Goal: Information Seeking & Learning: Compare options

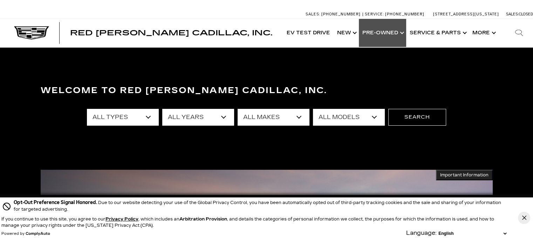
click at [385, 28] on link "Show Pre-Owned" at bounding box center [382, 33] width 47 height 28
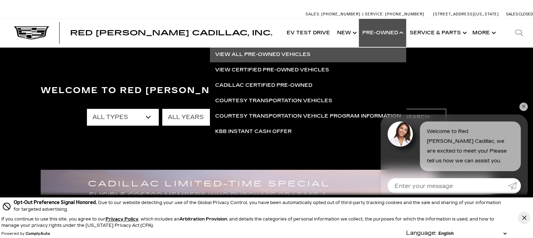
click at [293, 49] on link "View All Pre-Owned Vehicles" at bounding box center [308, 54] width 196 height 15
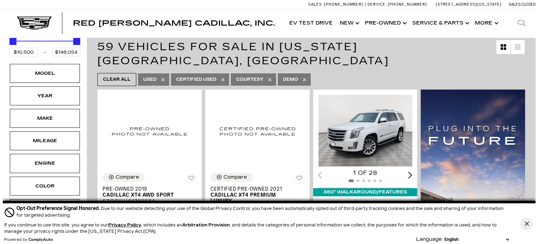
scroll to position [126, 0]
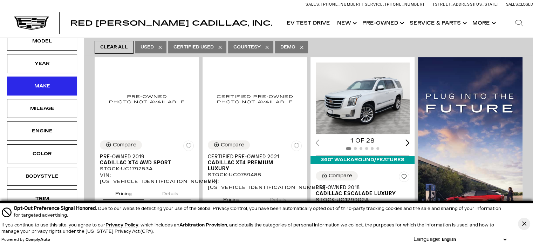
click at [39, 83] on div "Make" at bounding box center [42, 86] width 35 height 8
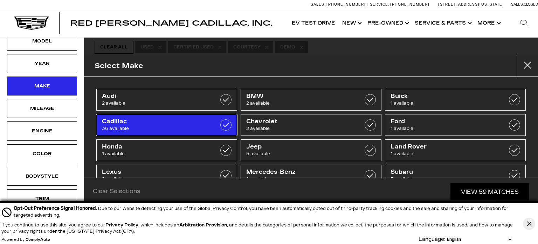
click at [152, 118] on span "Cadillac" at bounding box center [157, 121] width 110 height 7
type input "$27,000"
checkbox input "true"
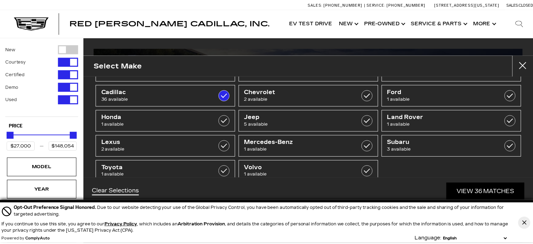
scroll to position [45, 0]
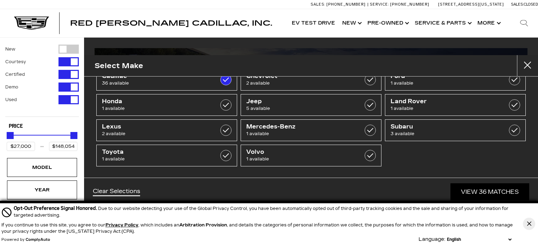
click at [508, 239] on select "English Spanish / Español English / [GEOGRAPHIC_DATA] Korean / 한국어 Vietnamese /…" at bounding box center [480, 239] width 68 height 6
click at [529, 224] on icon "Close Button" at bounding box center [530, 223] width 4 height 4
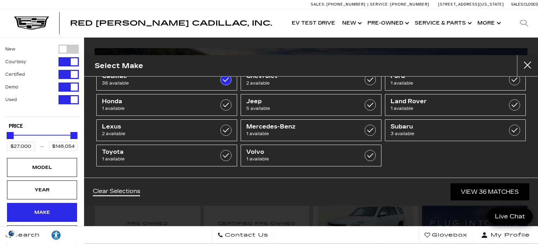
click at [51, 212] on div "Make" at bounding box center [42, 212] width 35 height 8
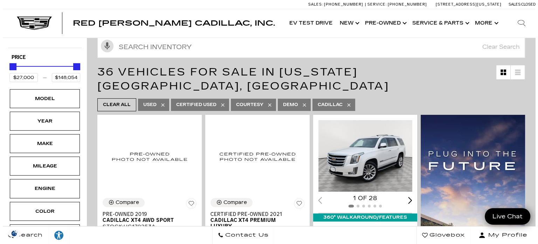
scroll to position [66, 0]
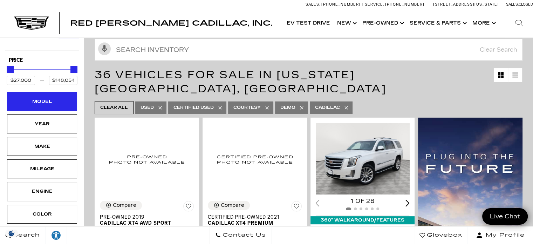
click at [43, 103] on div "Model" at bounding box center [42, 101] width 35 height 8
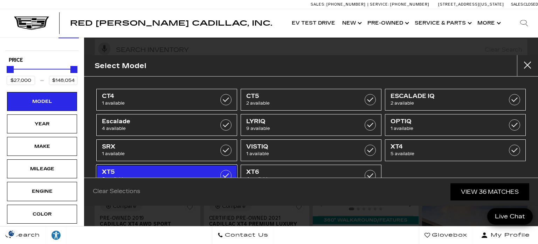
click at [139, 169] on span "XT5" at bounding box center [157, 171] width 110 height 7
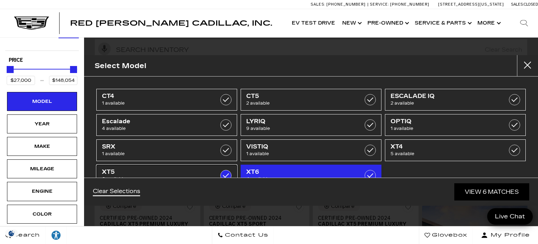
type input "$44,000"
type input "$65,169"
checkbox input "true"
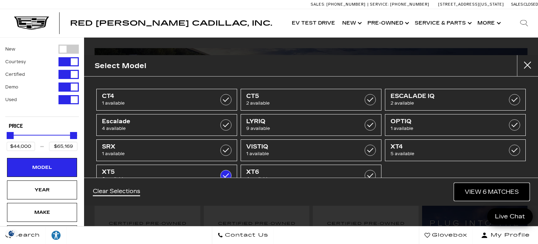
click at [475, 190] on link "View 6 Matches" at bounding box center [492, 191] width 75 height 17
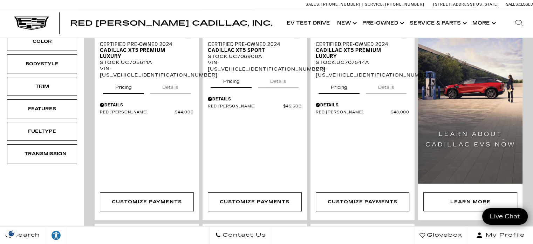
scroll to position [188, 0]
